Goal: Task Accomplishment & Management: Use online tool/utility

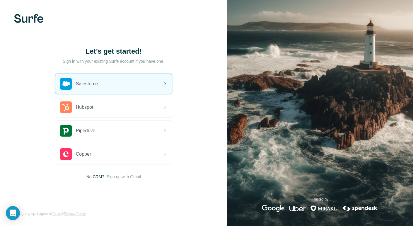
click at [93, 83] on span "Salesforce" at bounding box center [87, 83] width 22 height 7
click at [166, 84] on icon at bounding box center [165, 83] width 7 height 7
click at [64, 85] on img at bounding box center [66, 84] width 12 height 12
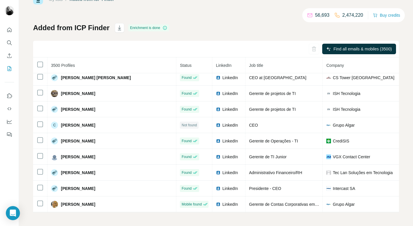
scroll to position [1927, 0]
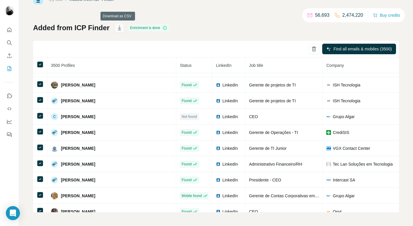
click at [118, 28] on icon "button" at bounding box center [119, 29] width 3 height 2
